Goal: Check status: Check status

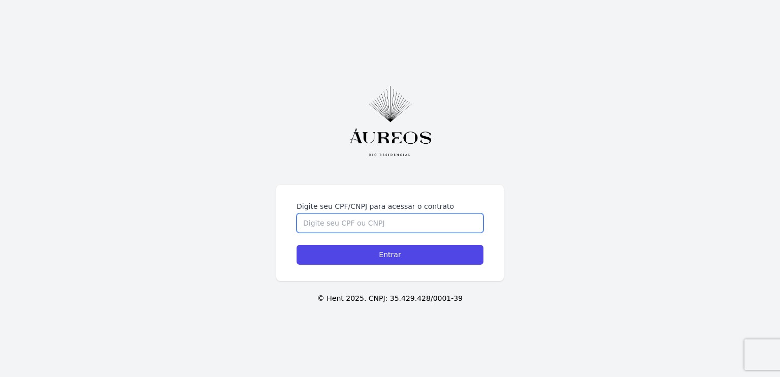
click at [357, 227] on input "Digite seu CPF/CNPJ para acessar o contrato" at bounding box center [389, 222] width 187 height 19
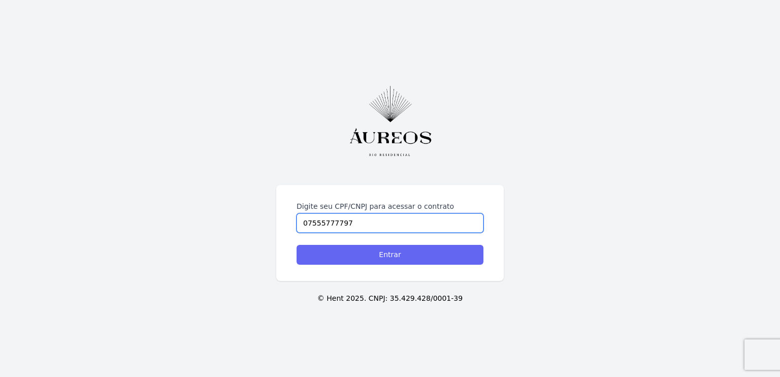
type input "07555777797"
click at [367, 258] on input "Entrar" at bounding box center [389, 255] width 187 height 20
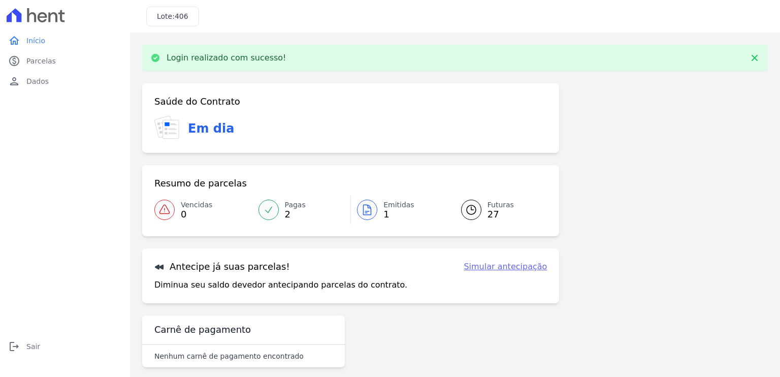
click at [497, 206] on span "Futuras" at bounding box center [500, 205] width 26 height 11
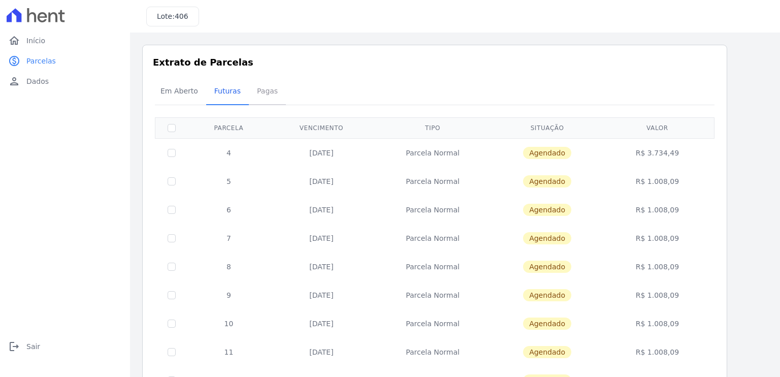
click at [253, 93] on span "Pagas" at bounding box center [267, 91] width 33 height 20
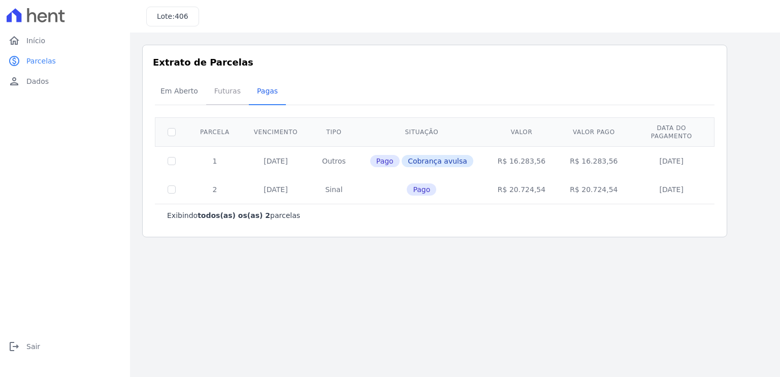
click at [218, 93] on span "Futuras" at bounding box center [227, 91] width 39 height 20
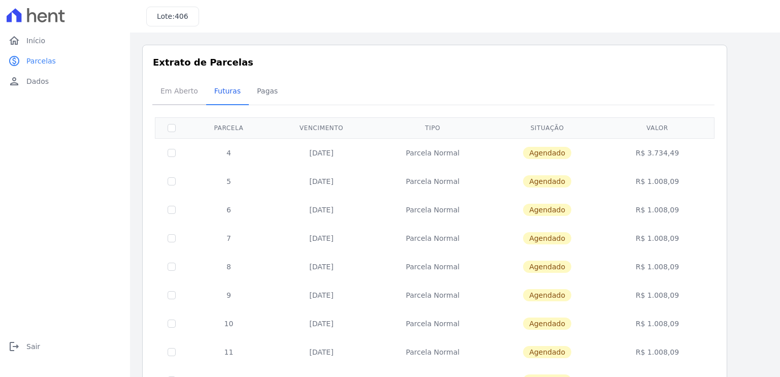
click at [184, 93] on span "Em Aberto" at bounding box center [179, 91] width 50 height 20
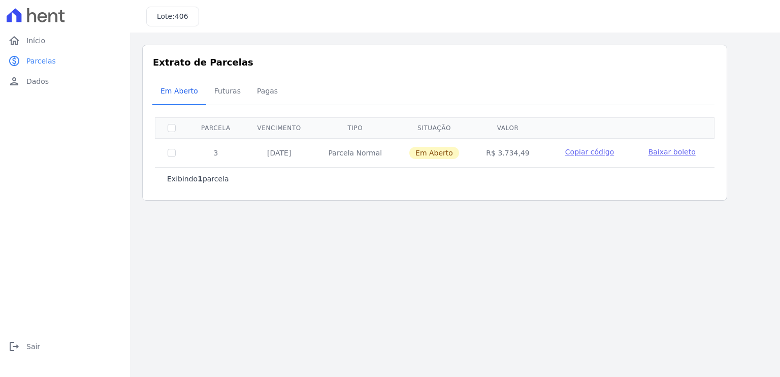
click at [661, 153] on span "Baixar boleto" at bounding box center [671, 152] width 47 height 8
